Goal: Task Accomplishment & Management: Manage account settings

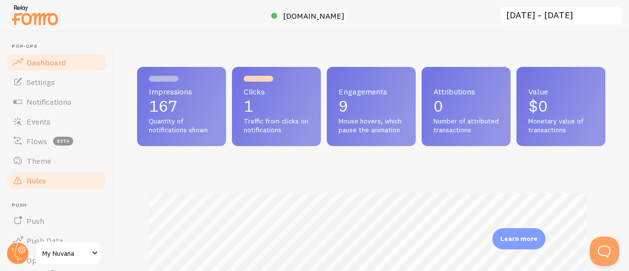
scroll to position [491285, 491083]
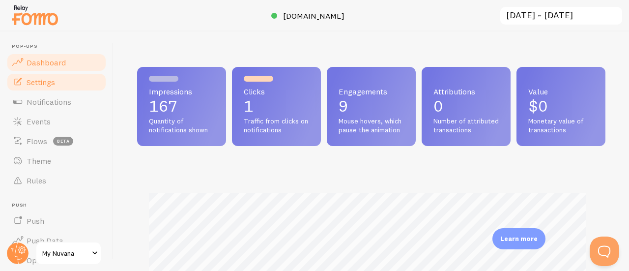
click at [58, 87] on link "Settings" at bounding box center [56, 82] width 101 height 20
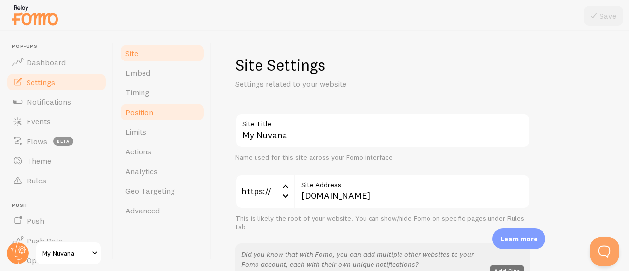
click at [144, 110] on span "Position" at bounding box center [139, 112] width 28 height 10
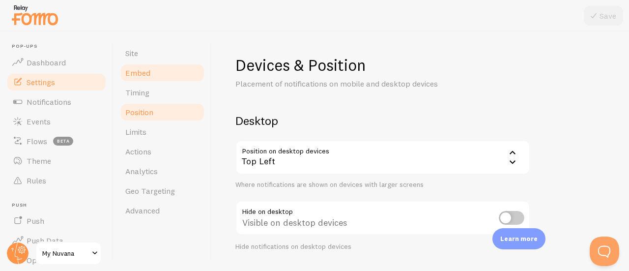
click at [152, 75] on link "Embed" at bounding box center [162, 73] width 86 height 20
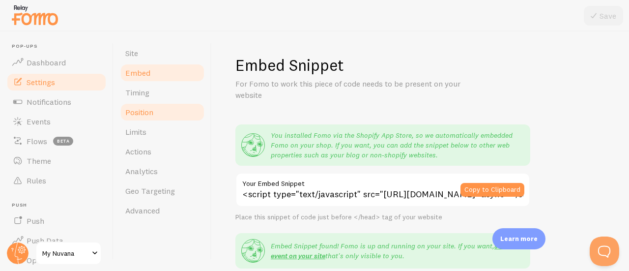
click at [150, 103] on link "Position" at bounding box center [162, 112] width 86 height 20
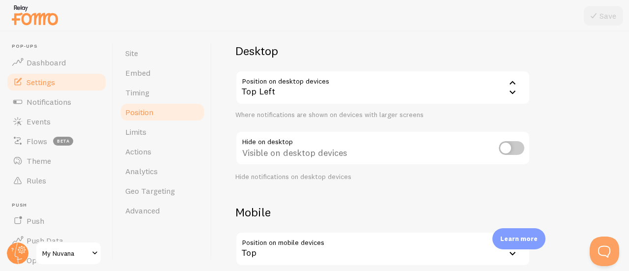
scroll to position [74, 0]
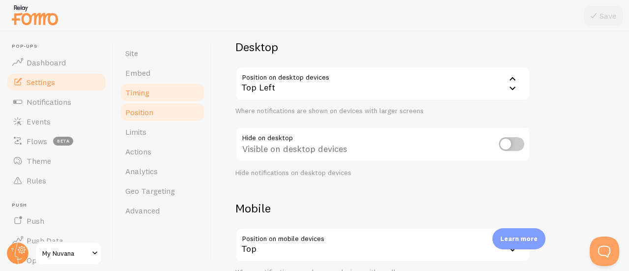
click at [169, 93] on link "Timing" at bounding box center [162, 93] width 86 height 20
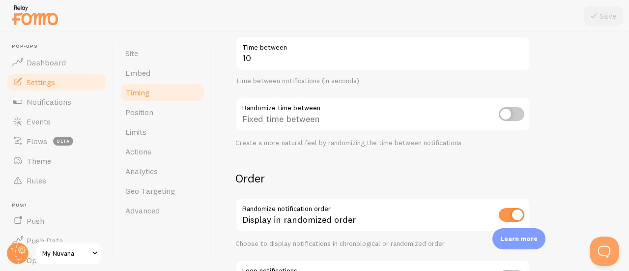
scroll to position [221, 0]
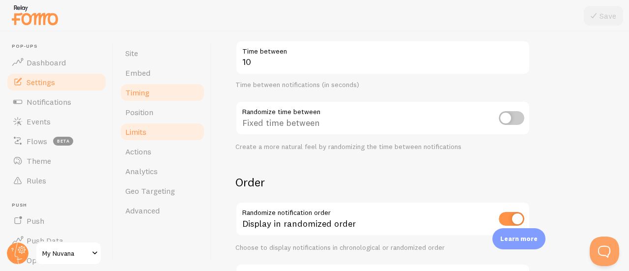
click at [158, 129] on link "Limits" at bounding box center [162, 132] width 86 height 20
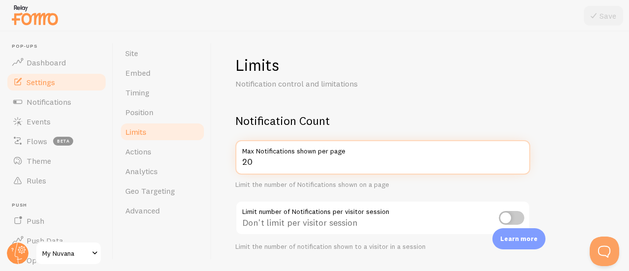
click at [258, 164] on input "20" at bounding box center [382, 157] width 295 height 34
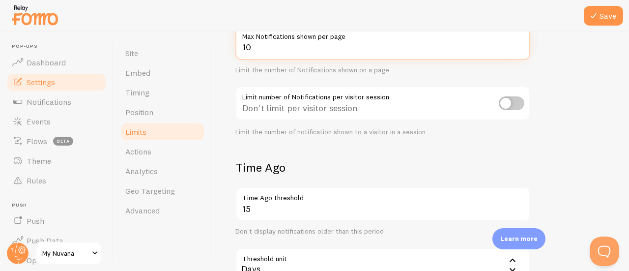
scroll to position [116, 0]
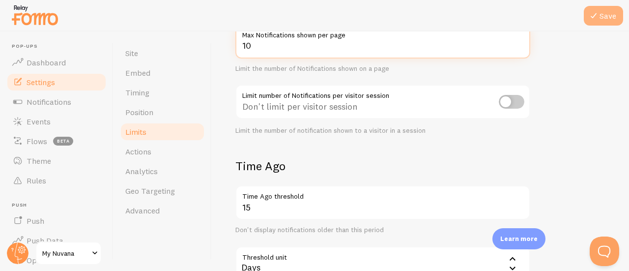
type input "10"
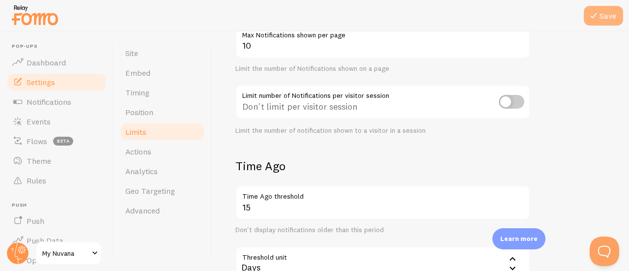
click at [614, 23] on button "Save" at bounding box center [603, 16] width 39 height 20
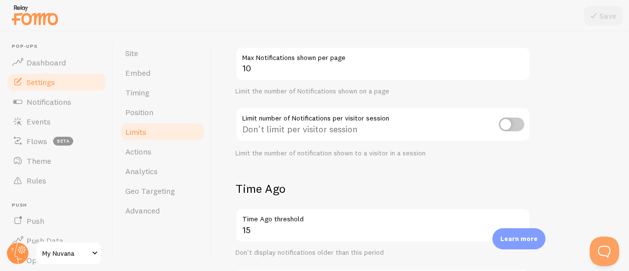
scroll to position [95, 0]
click at [515, 120] on input "checkbox" at bounding box center [512, 123] width 26 height 14
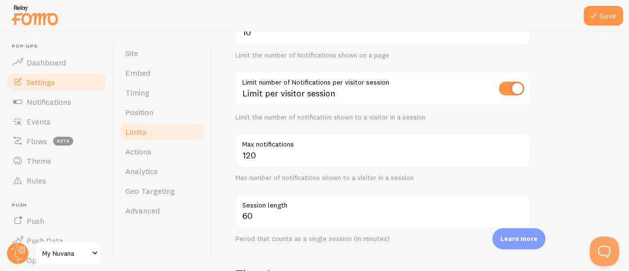
scroll to position [129, 0]
click at [512, 89] on input "checkbox" at bounding box center [512, 89] width 26 height 14
checkbox input "false"
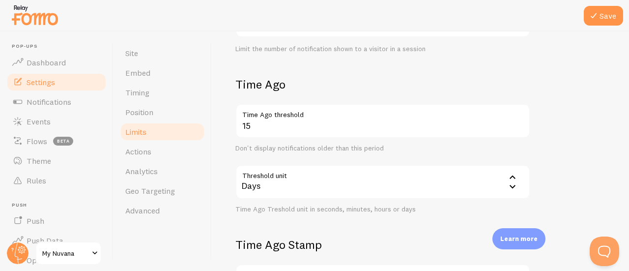
scroll to position [197, 0]
